Goal: Task Accomplishment & Management: Complete application form

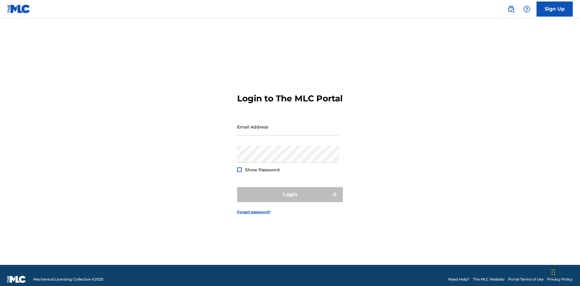
scroll to position [8, 0]
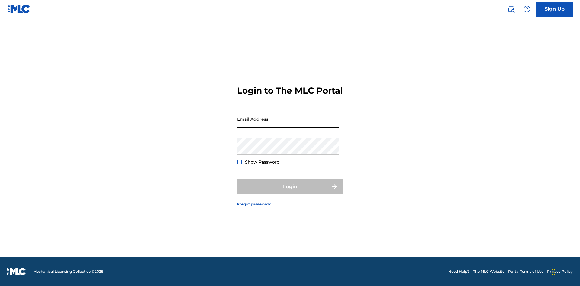
click at [288, 124] on input "Email Address" at bounding box center [288, 119] width 102 height 17
type input "[EMAIL_ADDRESS][DOMAIN_NAME]"
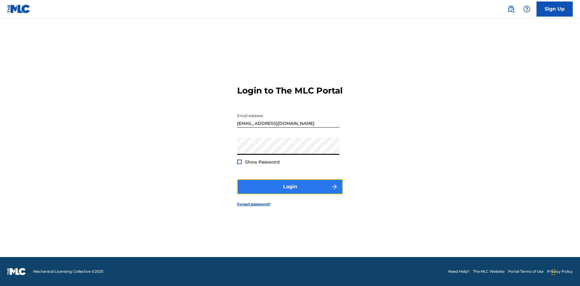
click at [290, 192] on button "Login" at bounding box center [290, 186] width 106 height 15
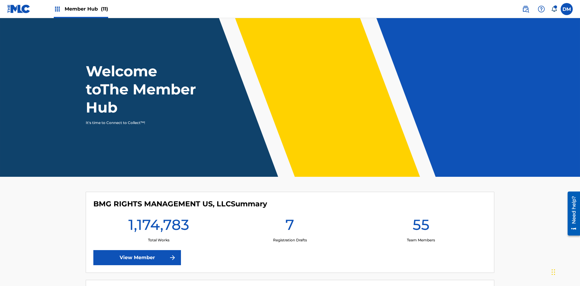
click at [81, 9] on span "Member Hub (11)" at bounding box center [86, 8] width 43 height 7
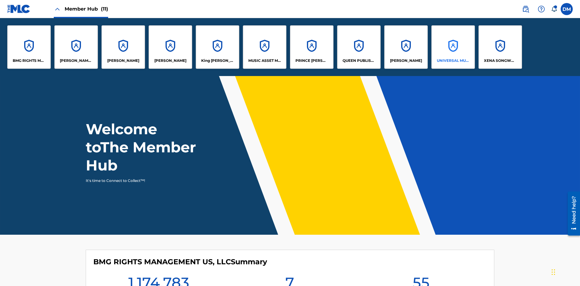
click at [453, 61] on p "UNIVERSAL MUSIC PUB GROUP" at bounding box center [453, 60] width 33 height 5
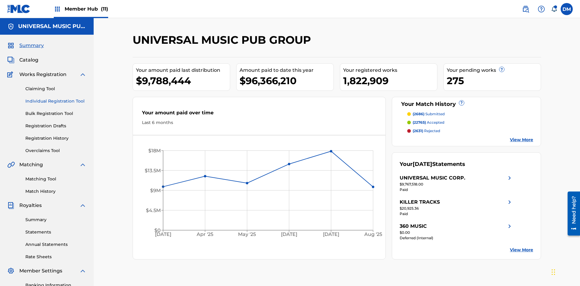
click at [56, 98] on link "Individual Registration Tool" at bounding box center [55, 101] width 61 height 6
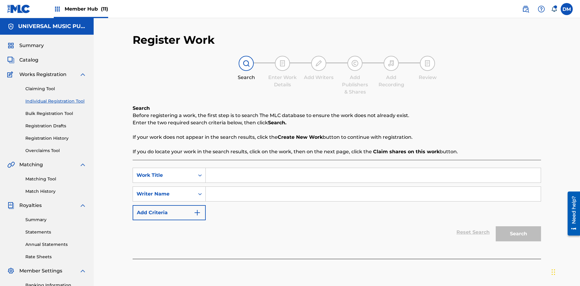
click at [373, 168] on input "Search Form" at bounding box center [373, 175] width 335 height 14
type input "Save At Recordings Page Prior To Adding Recordings"
click at [373, 187] on input "Search Form" at bounding box center [373, 194] width 335 height 14
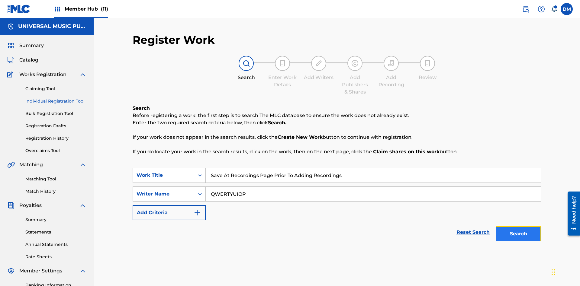
click at [518, 226] on button "Search" at bounding box center [518, 233] width 45 height 15
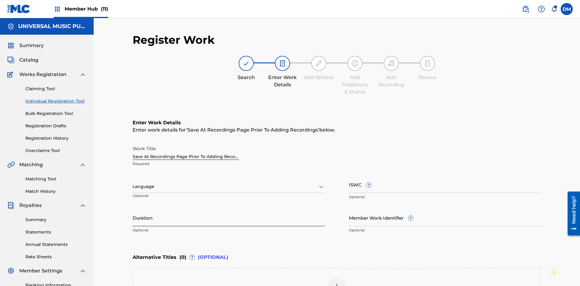
click at [229, 209] on input "Duration" at bounding box center [229, 217] width 192 height 17
click at [229, 209] on input "0" at bounding box center [229, 217] width 192 height 17
type input "00:00"
click at [321, 183] on icon at bounding box center [320, 186] width 7 height 7
click at [445, 209] on input "Member Work Identifier ?" at bounding box center [445, 217] width 192 height 17
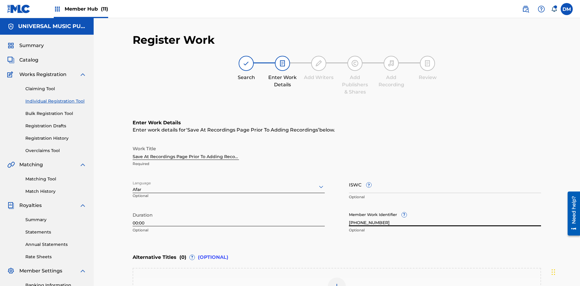
type input "[PHONE_NUMBER]"
click at [445, 176] on input "ISWC ?" at bounding box center [445, 184] width 192 height 17
type input "T-123.456.789-4"
click at [337, 283] on img at bounding box center [336, 286] width 7 height 7
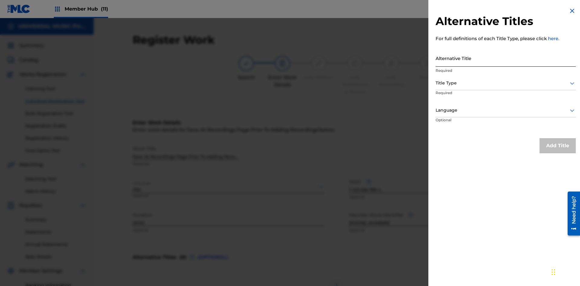
click at [506, 58] on input "Alternative Title" at bounding box center [505, 58] width 140 height 17
click at [506, 83] on div at bounding box center [505, 83] width 140 height 8
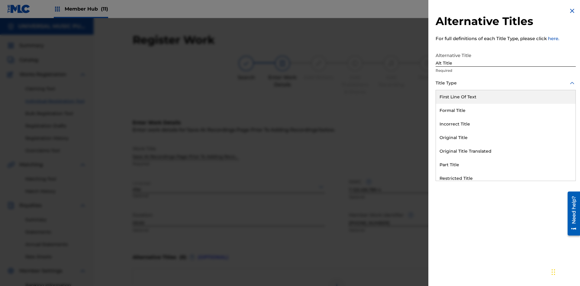
click at [506, 138] on div "Original Title" at bounding box center [506, 138] width 140 height 14
click at [506, 110] on div at bounding box center [505, 111] width 140 height 8
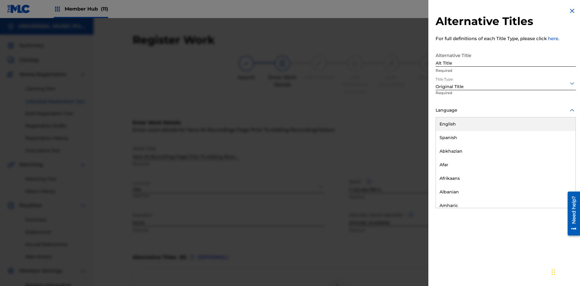
click at [557, 146] on button "Add Title" at bounding box center [557, 145] width 36 height 15
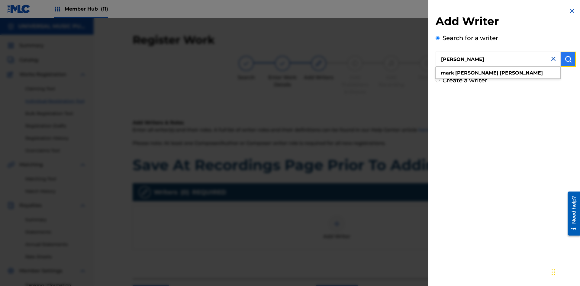
click at [568, 59] on img "submit" at bounding box center [567, 59] width 7 height 7
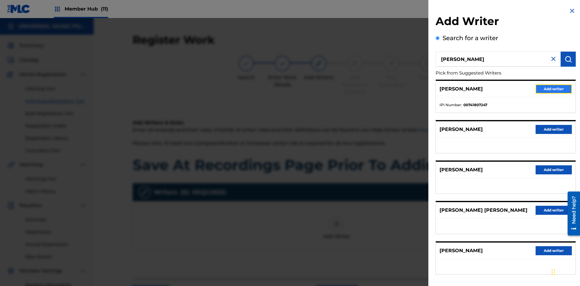
click at [554, 89] on button "Add writer" at bounding box center [553, 89] width 36 height 9
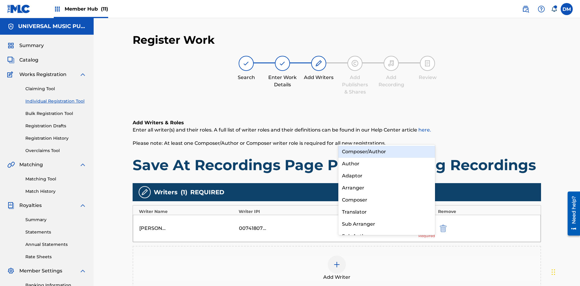
click at [386, 200] on div "Composer" at bounding box center [386, 200] width 97 height 12
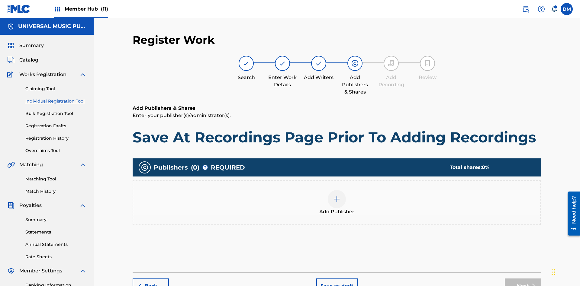
click at [337, 196] on img at bounding box center [336, 199] width 7 height 7
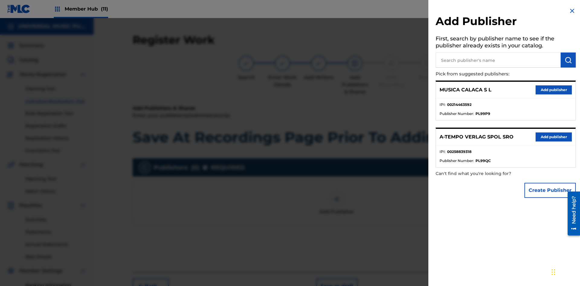
click at [498, 60] on input "text" at bounding box center [497, 60] width 125 height 15
type input "Test2025.09.19.04.36.32"
click at [568, 60] on img "submit" at bounding box center [567, 59] width 7 height 7
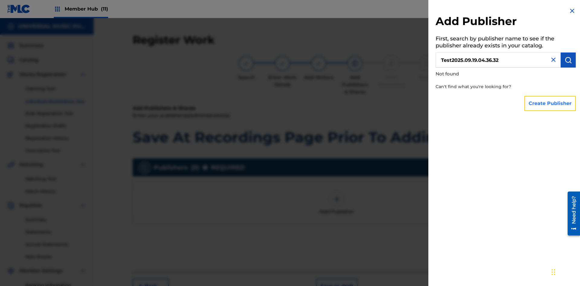
click at [550, 103] on button "Create Publisher" at bounding box center [549, 103] width 51 height 15
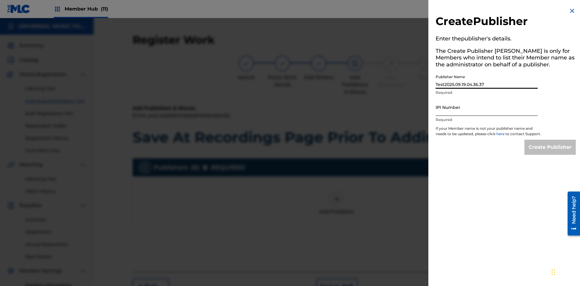
click at [487, 107] on input "IPI Number" at bounding box center [486, 107] width 102 height 17
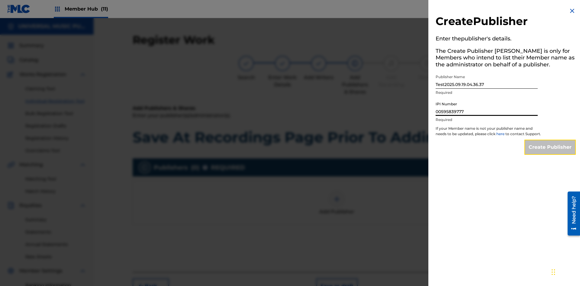
click at [550, 153] on input "Create Publisher" at bounding box center [549, 147] width 51 height 15
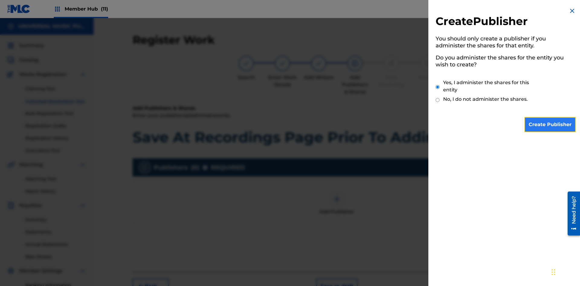
click at [550, 125] on input "Create Publisher" at bounding box center [549, 124] width 51 height 15
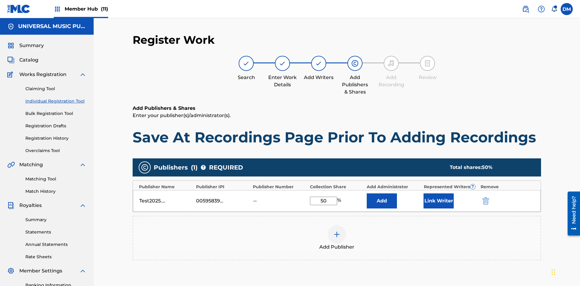
scroll to position [88, 0]
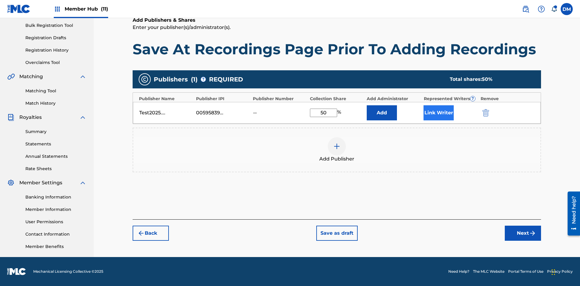
type input "50"
click at [438, 113] on button "Link Writer" at bounding box center [438, 112] width 30 height 15
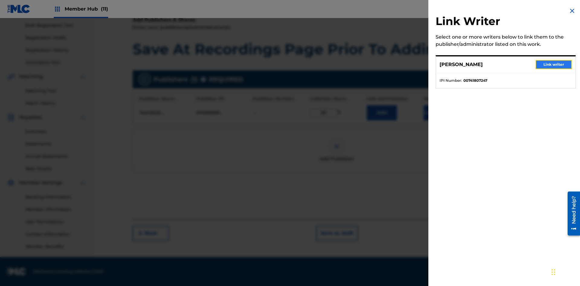
click at [554, 65] on button "Link writer" at bounding box center [553, 64] width 36 height 9
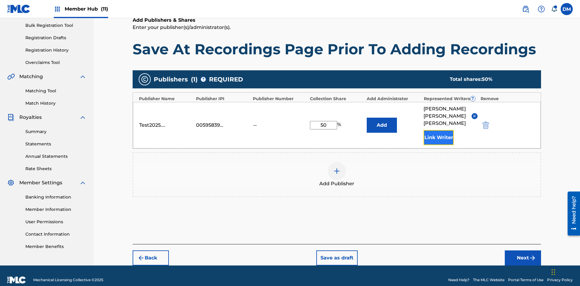
click at [438, 130] on button "Link Writer" at bounding box center [438, 137] width 30 height 15
click at [382, 120] on button "Add" at bounding box center [382, 125] width 30 height 15
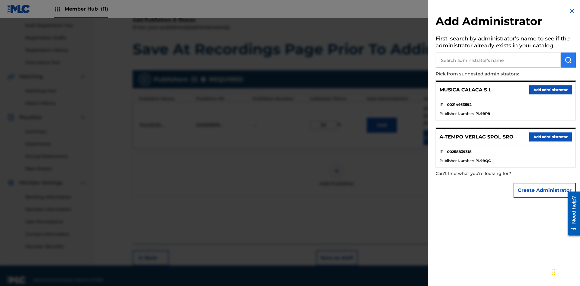
click at [498, 60] on input "text" at bounding box center [497, 60] width 125 height 15
type input "Test2025.09.19.04.37.04"
click at [568, 60] on img "submit" at bounding box center [567, 59] width 7 height 7
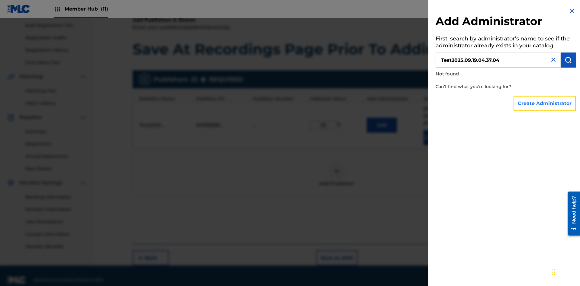
click at [545, 103] on button "Create Administrator" at bounding box center [544, 103] width 62 height 15
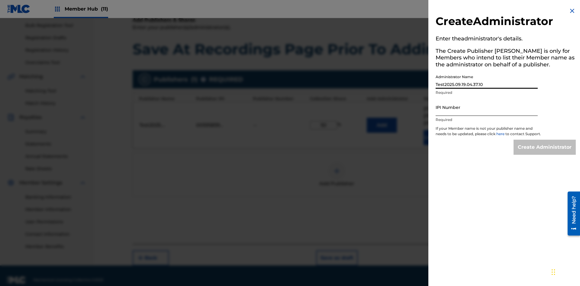
type input "Test2025.09.19.04.37.10"
click at [487, 107] on input "IPI Number" at bounding box center [486, 107] width 102 height 17
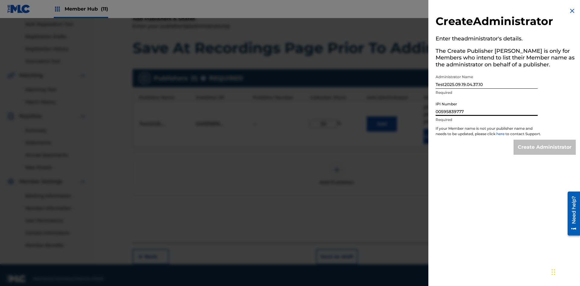
type input "00595839777"
click at [545, 153] on input "Create Administrator" at bounding box center [544, 147] width 62 height 15
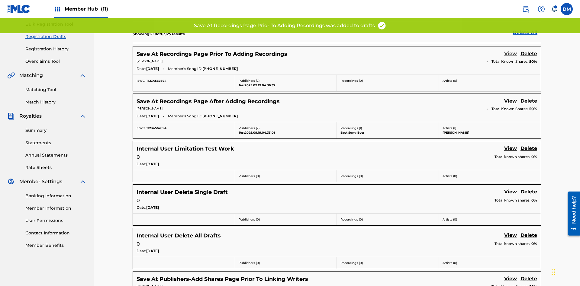
click at [510, 50] on link "View" at bounding box center [510, 54] width 13 height 8
